Goal: Check status: Check status

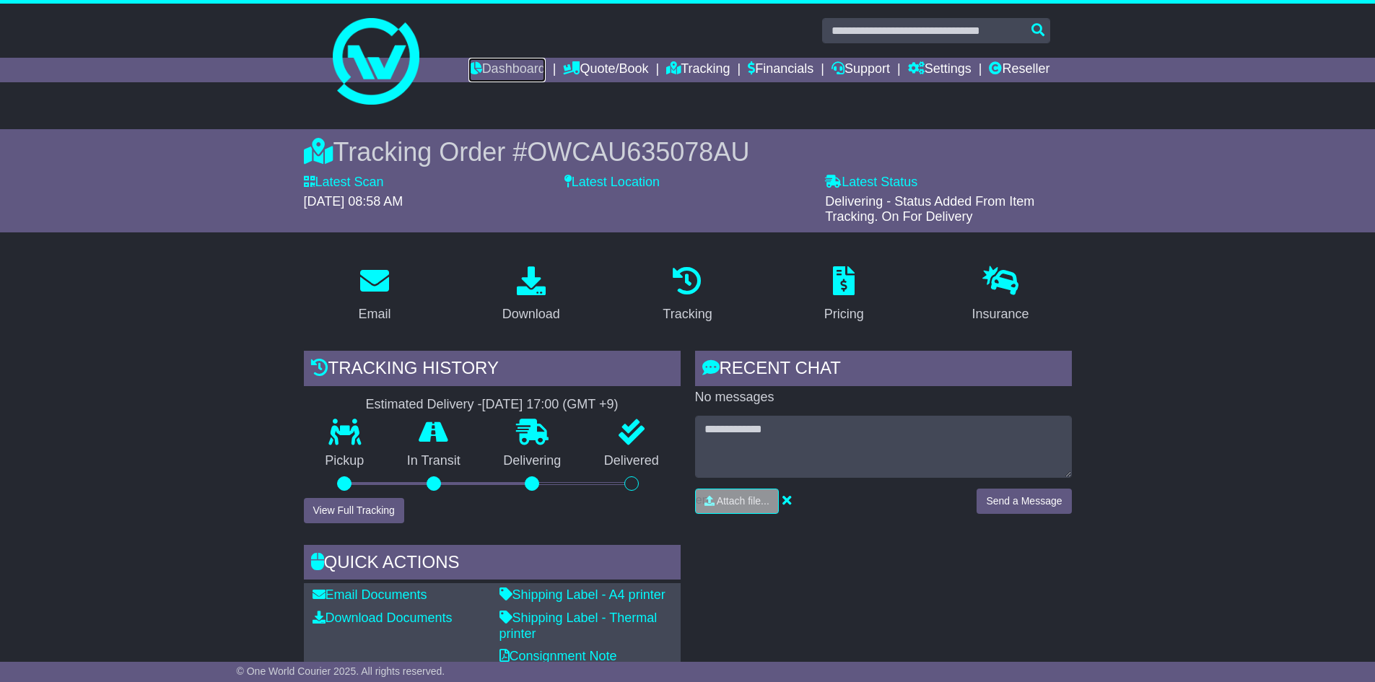
drag, startPoint x: 474, startPoint y: 67, endPoint x: 616, endPoint y: 98, distance: 145.5
click at [474, 67] on link "Dashboard" at bounding box center [506, 70] width 77 height 25
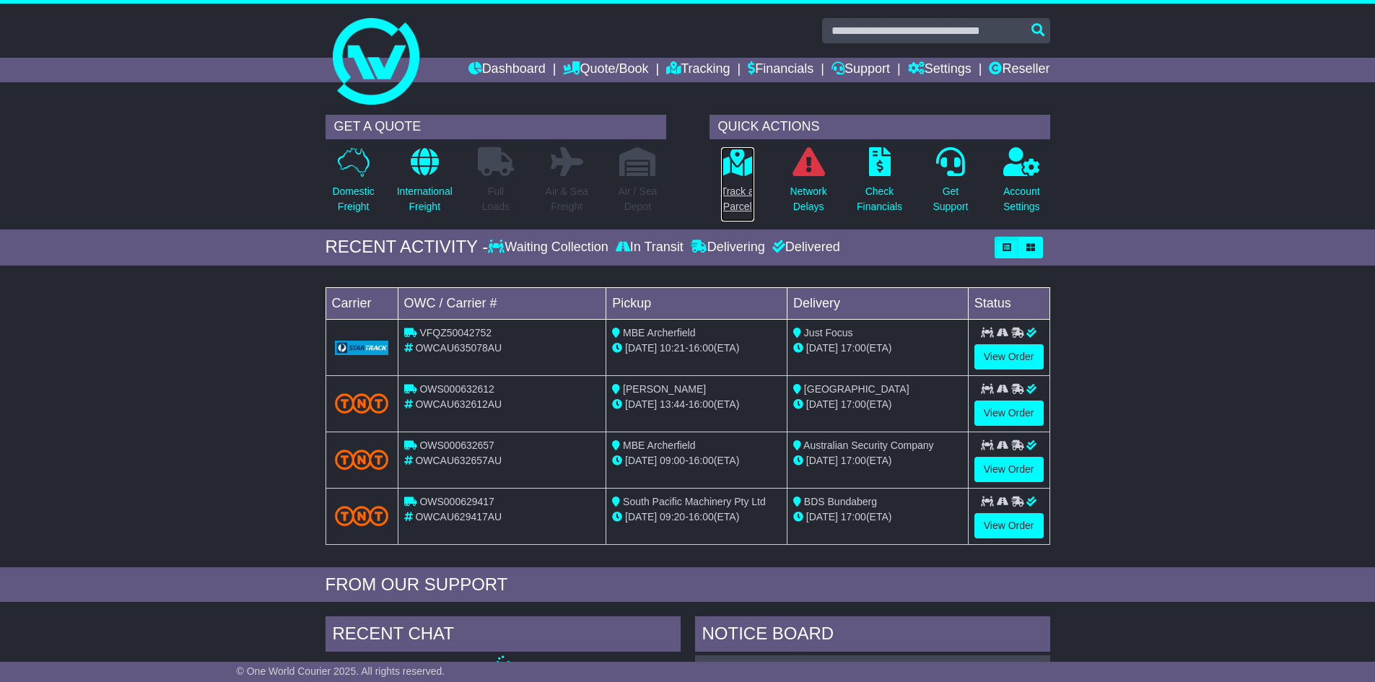
click at [740, 192] on p "Track a Parcel" at bounding box center [737, 199] width 33 height 30
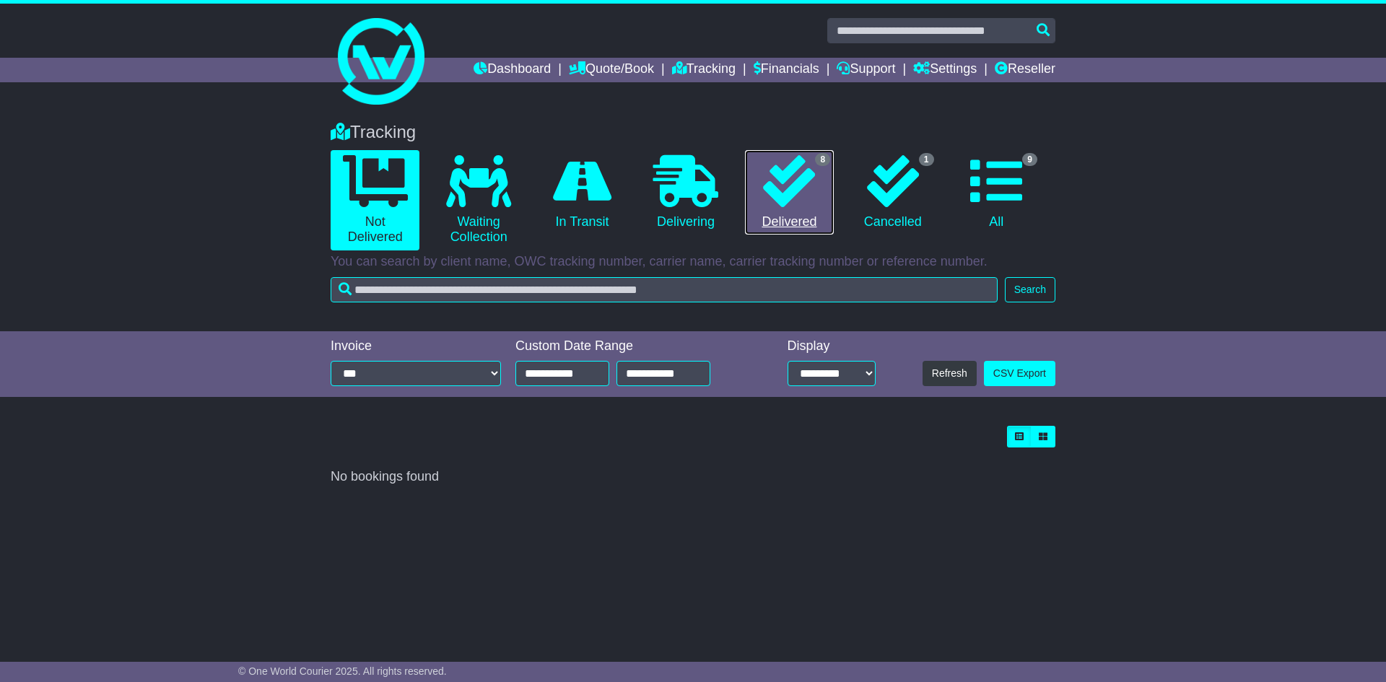
click at [793, 198] on icon at bounding box center [789, 181] width 52 height 52
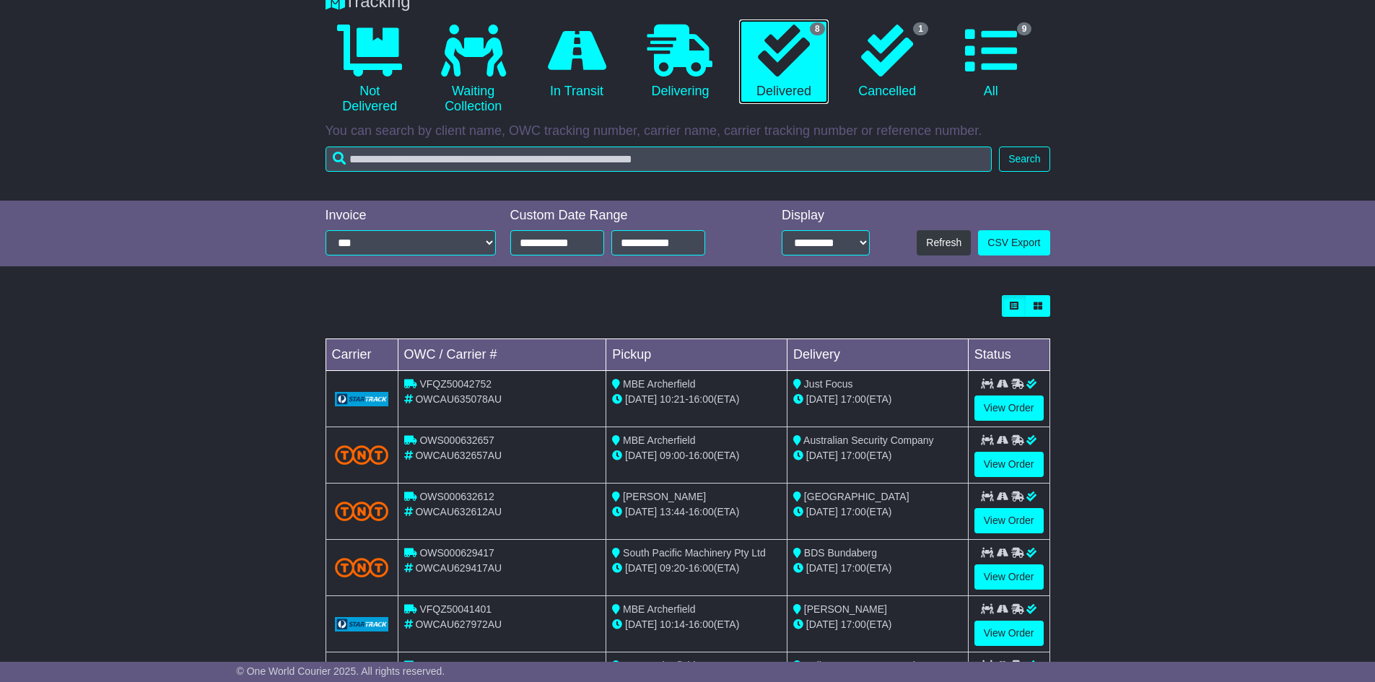
scroll to position [323, 0]
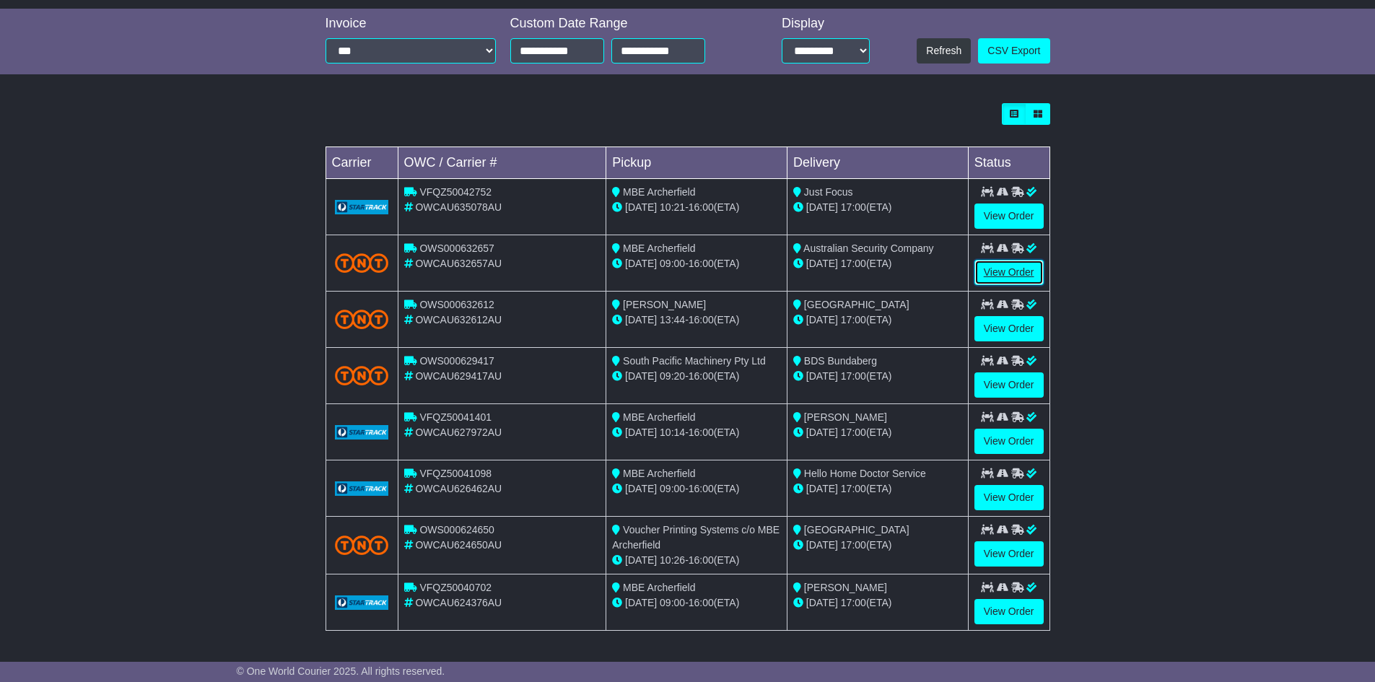
click at [1020, 279] on link "View Order" at bounding box center [1008, 272] width 69 height 25
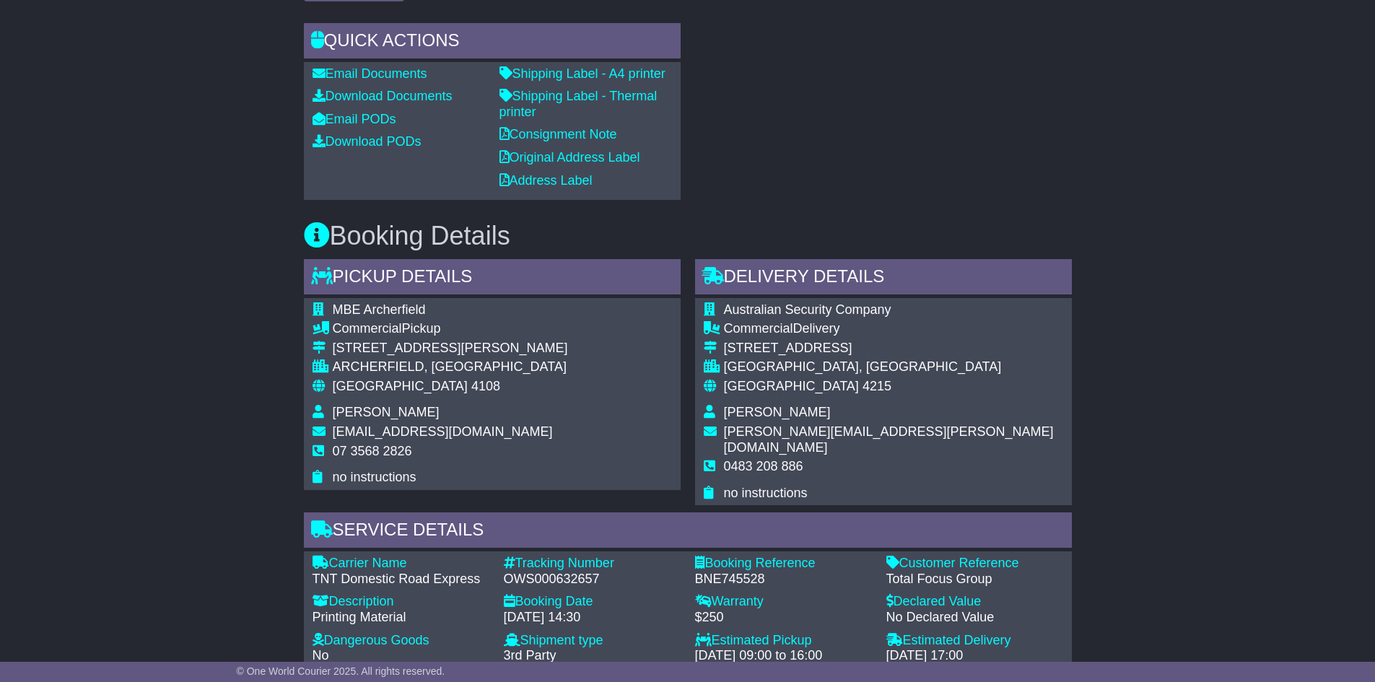
scroll to position [1127, 0]
